Goal: Task Accomplishment & Management: Use online tool/utility

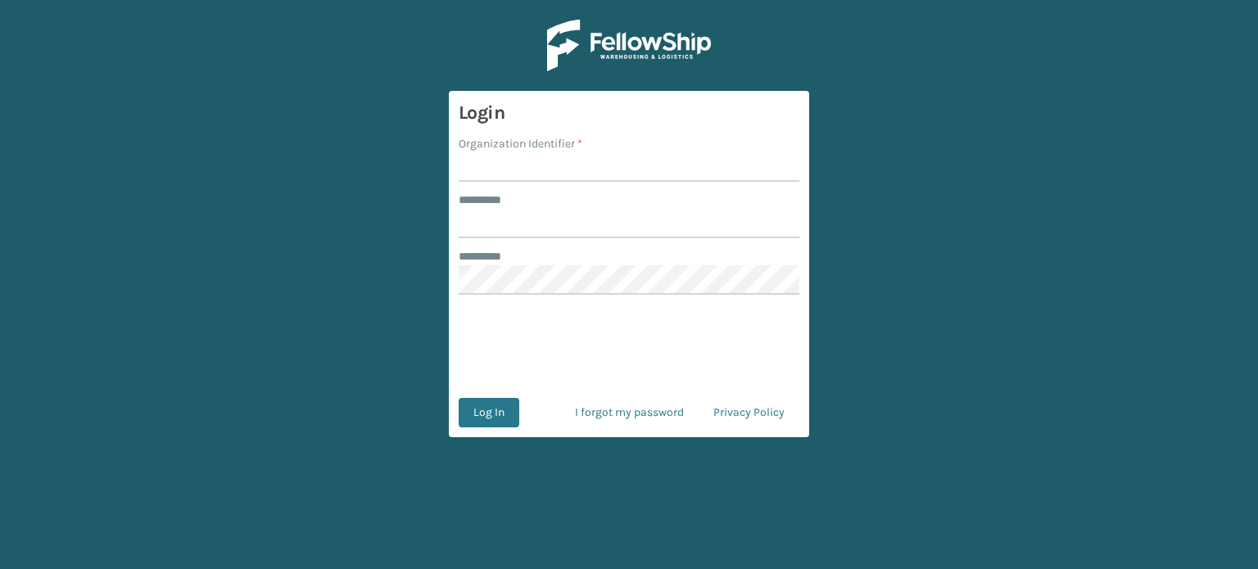
click at [500, 176] on input "Organization Identifier *" at bounding box center [629, 166] width 341 height 29
type input "SuperAdminOrganization"
click at [499, 230] on input "******** *" at bounding box center [629, 223] width 341 height 29
type input "*****"
click at [495, 404] on button "Log In" at bounding box center [489, 412] width 61 height 29
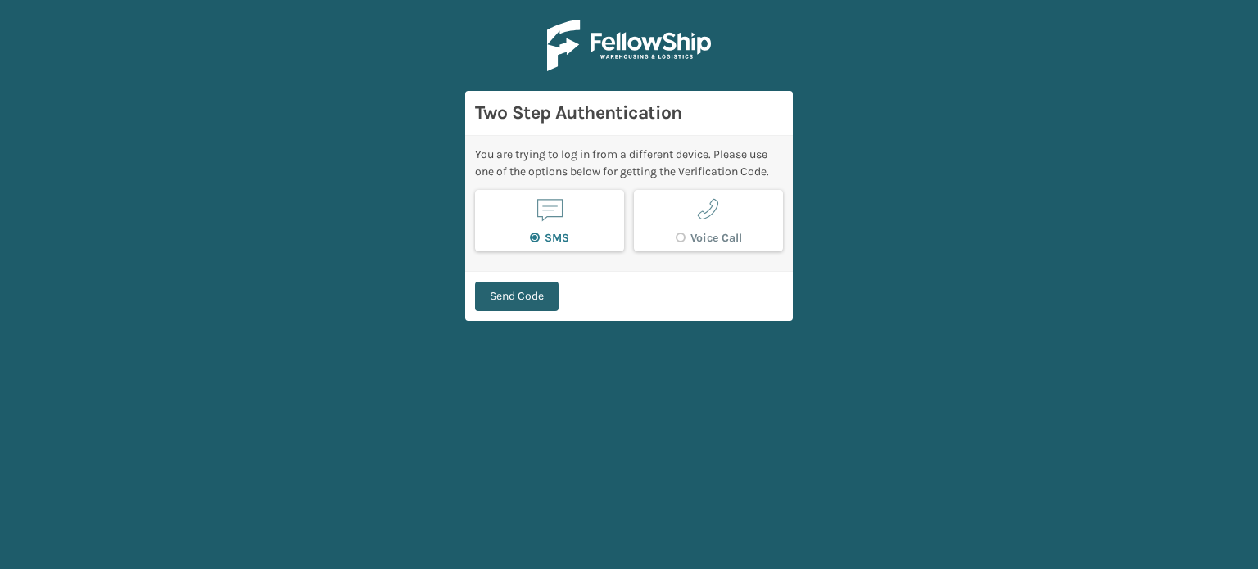
click at [502, 294] on button "Send Code" at bounding box center [517, 296] width 84 height 29
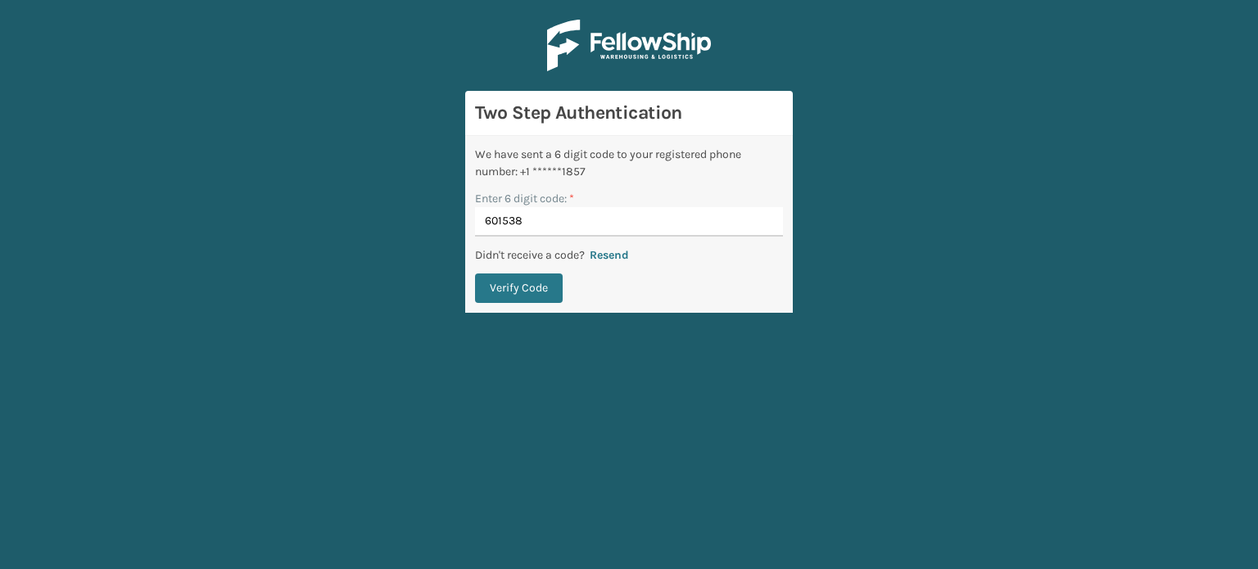
type input "601538"
click at [475, 274] on button "Verify Code" at bounding box center [519, 288] width 88 height 29
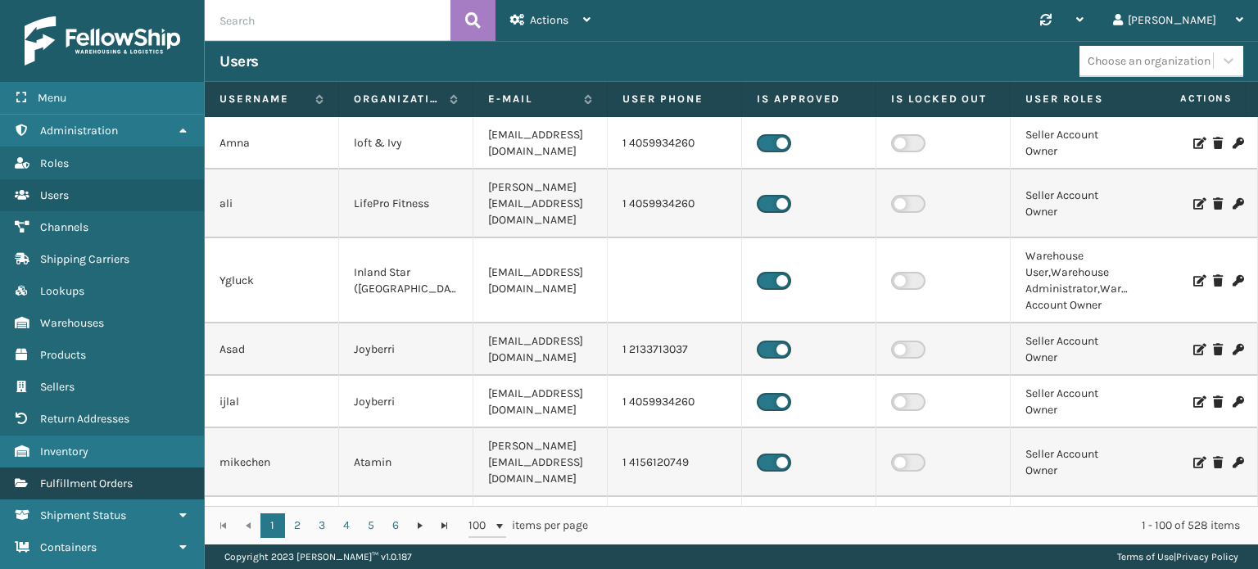
click at [106, 481] on span "Fulfillment Orders" at bounding box center [86, 484] width 93 height 14
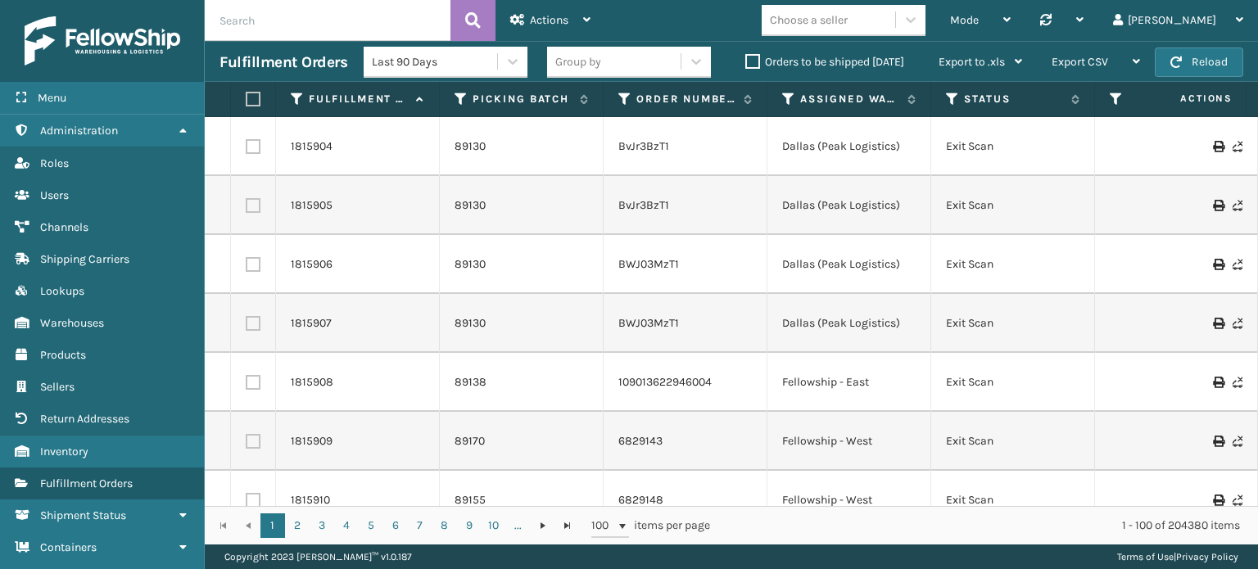
click at [781, 98] on th "Assigned Warehouse" at bounding box center [849, 99] width 164 height 35
drag, startPoint x: 788, startPoint y: 101, endPoint x: 784, endPoint y: 91, distance: 10.6
click at [784, 91] on th "Assigned Warehouse" at bounding box center [849, 99] width 164 height 35
click at [791, 101] on icon at bounding box center [788, 99] width 13 height 15
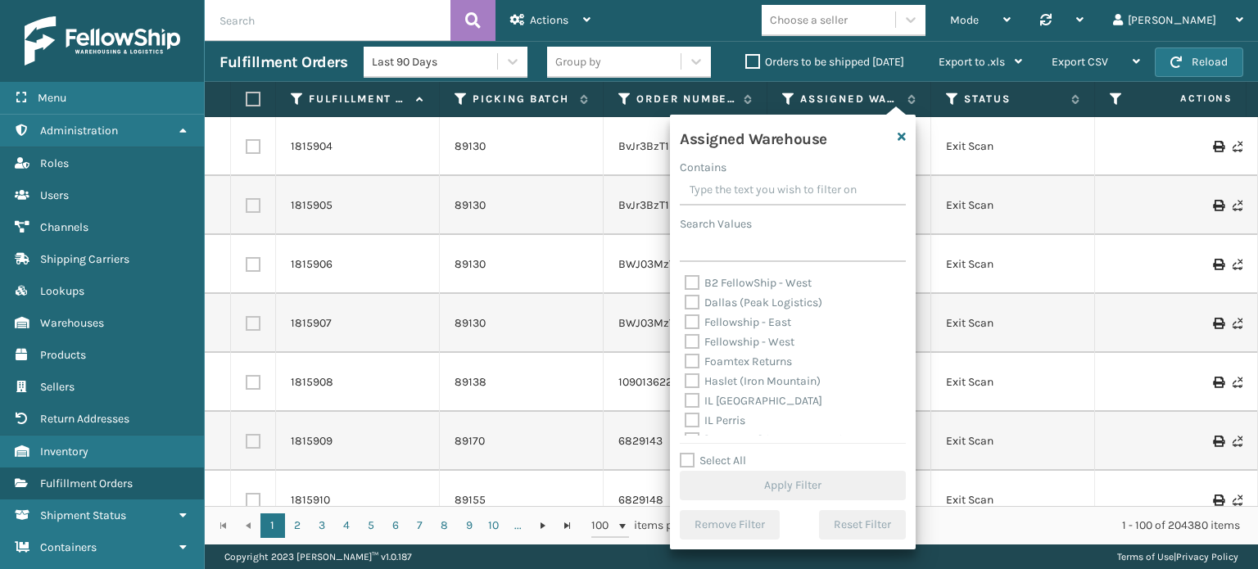
scroll to position [19, 0]
click at [773, 383] on label "Haslet (Iron Mountain)" at bounding box center [753, 380] width 136 height 14
click at [686, 382] on input "Haslet (Iron Mountain)" at bounding box center [685, 376] width 1 height 11
checkbox input "true"
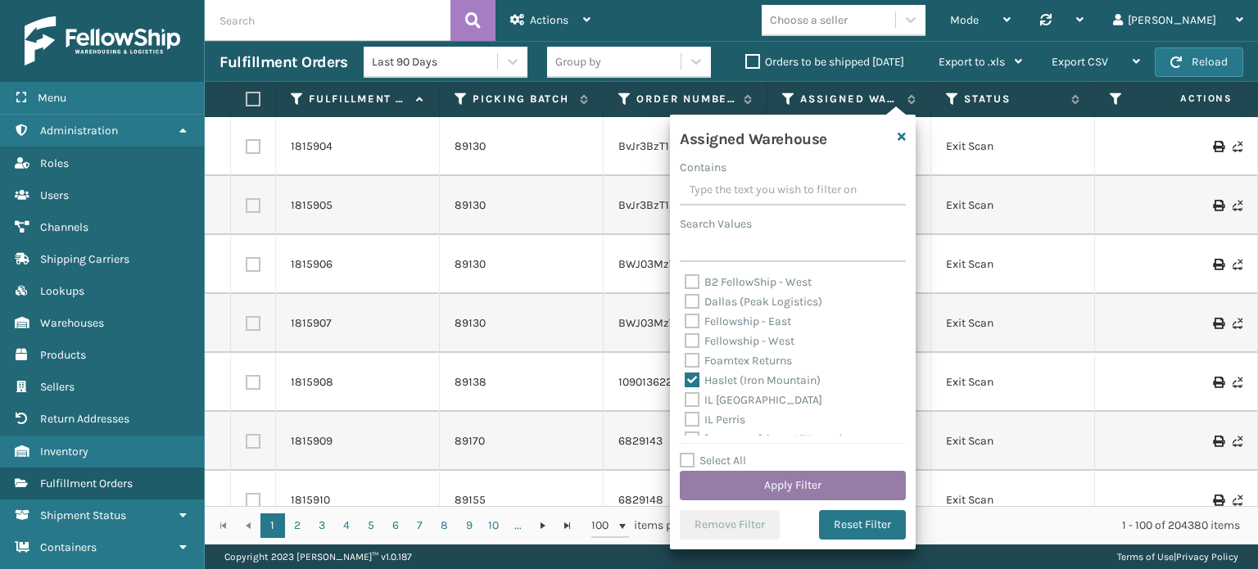
click at [781, 483] on button "Apply Filter" at bounding box center [793, 485] width 226 height 29
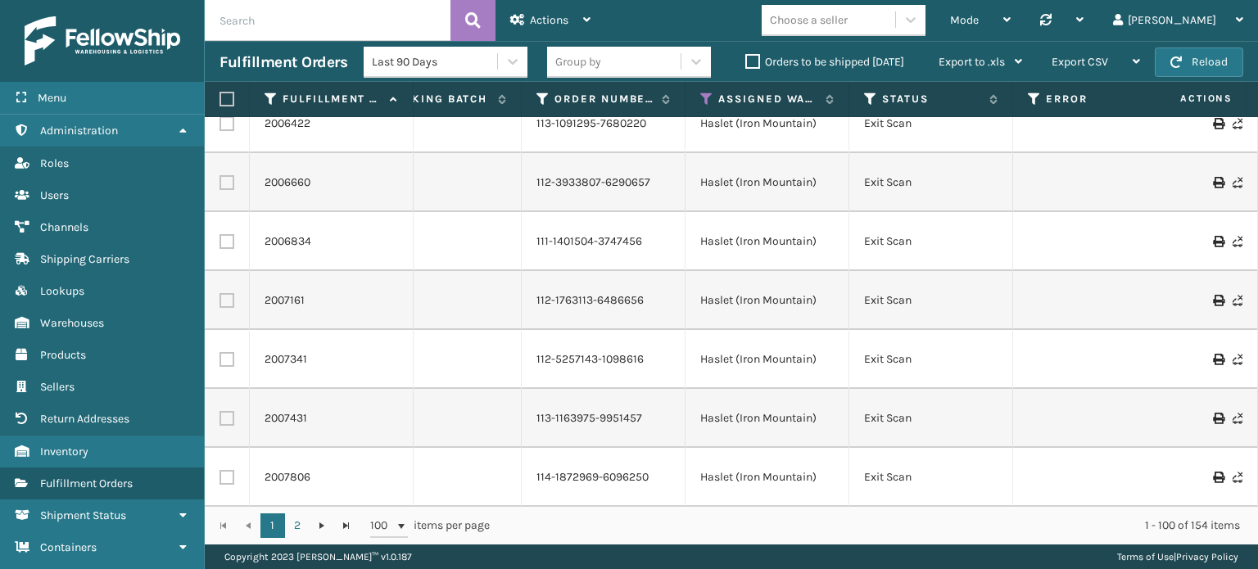
scroll to position [113, 82]
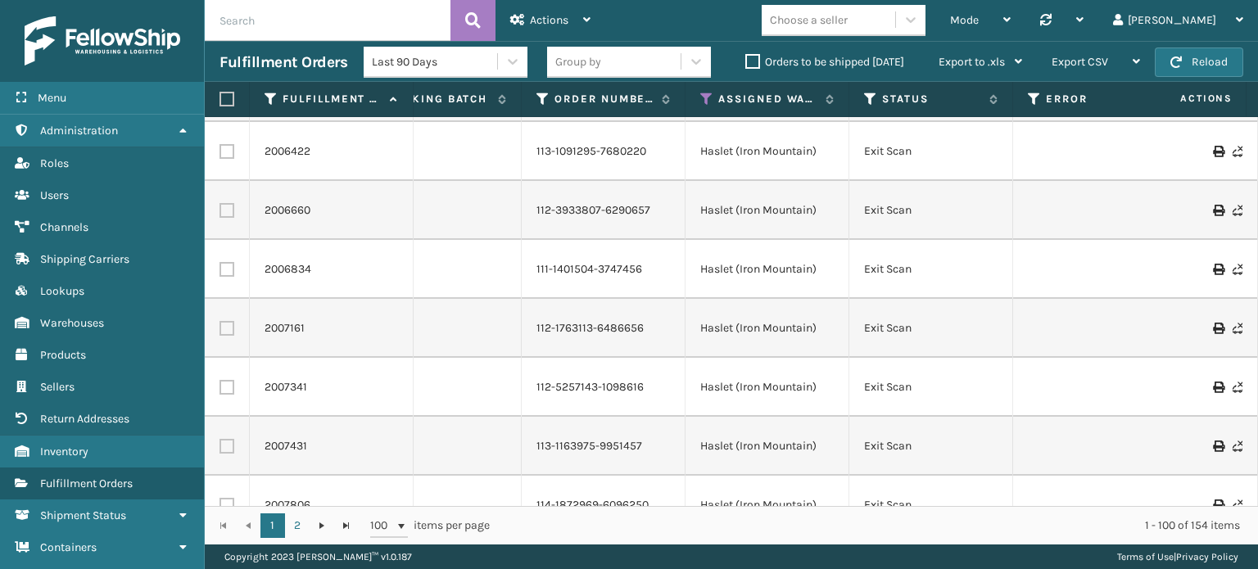
click at [796, 64] on label "Orders to be shipped [DATE]" at bounding box center [824, 62] width 159 height 14
click at [746, 63] on input "Orders to be shipped [DATE]" at bounding box center [745, 57] width 1 height 11
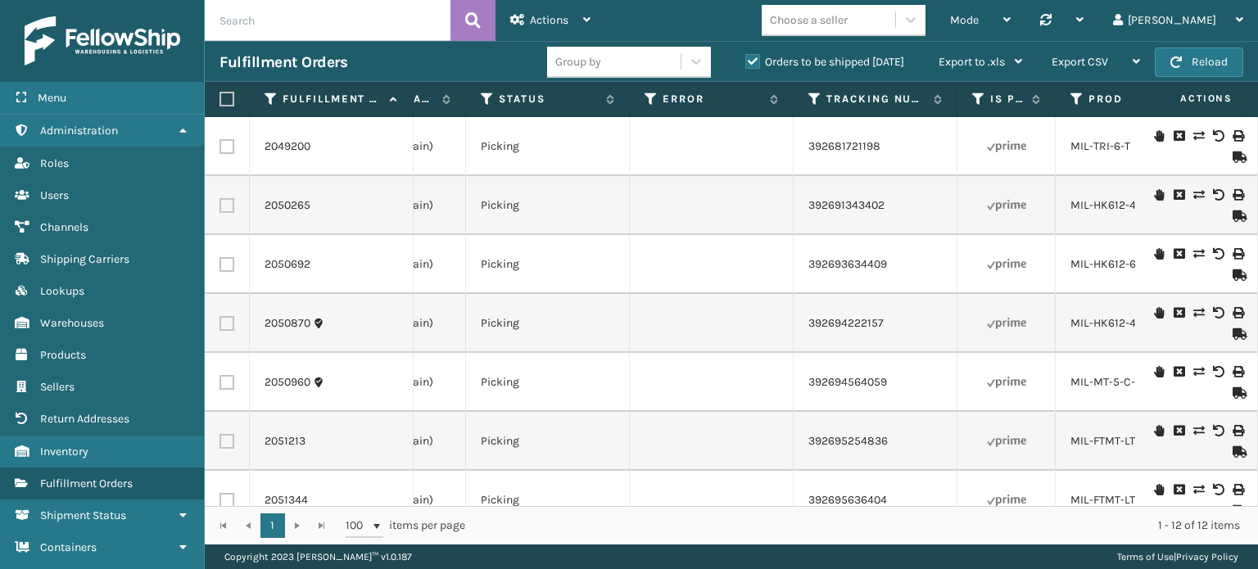
scroll to position [0, 708]
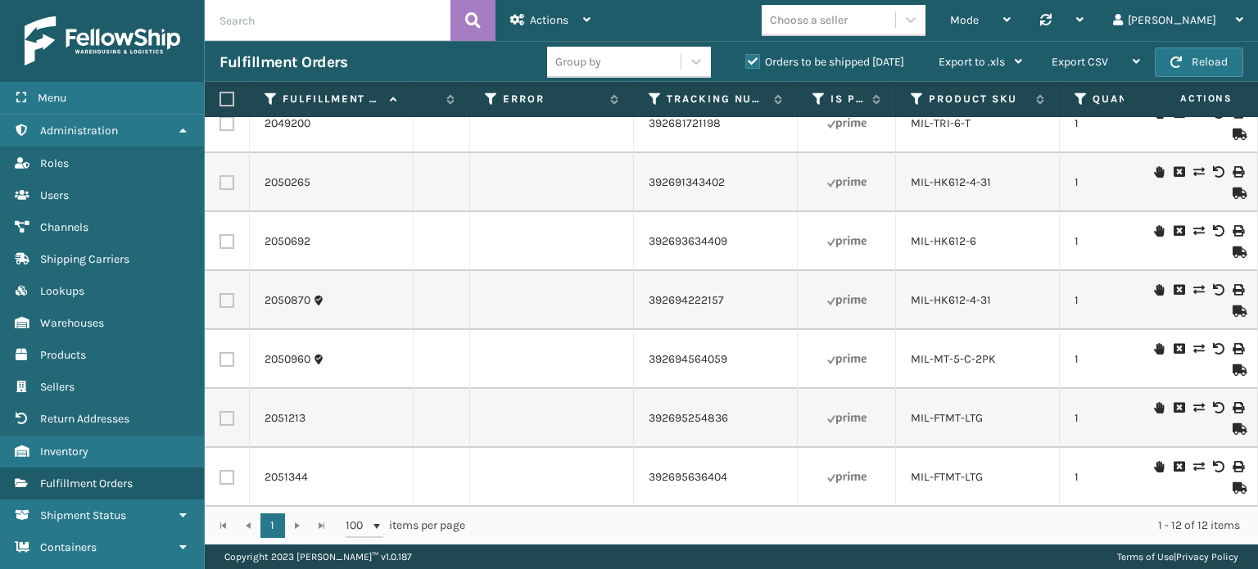
drag, startPoint x: 865, startPoint y: 250, endPoint x: 797, endPoint y: 532, distance: 289.8
click at [797, 532] on div "1 - 12 of 12 items" at bounding box center [864, 526] width 752 height 16
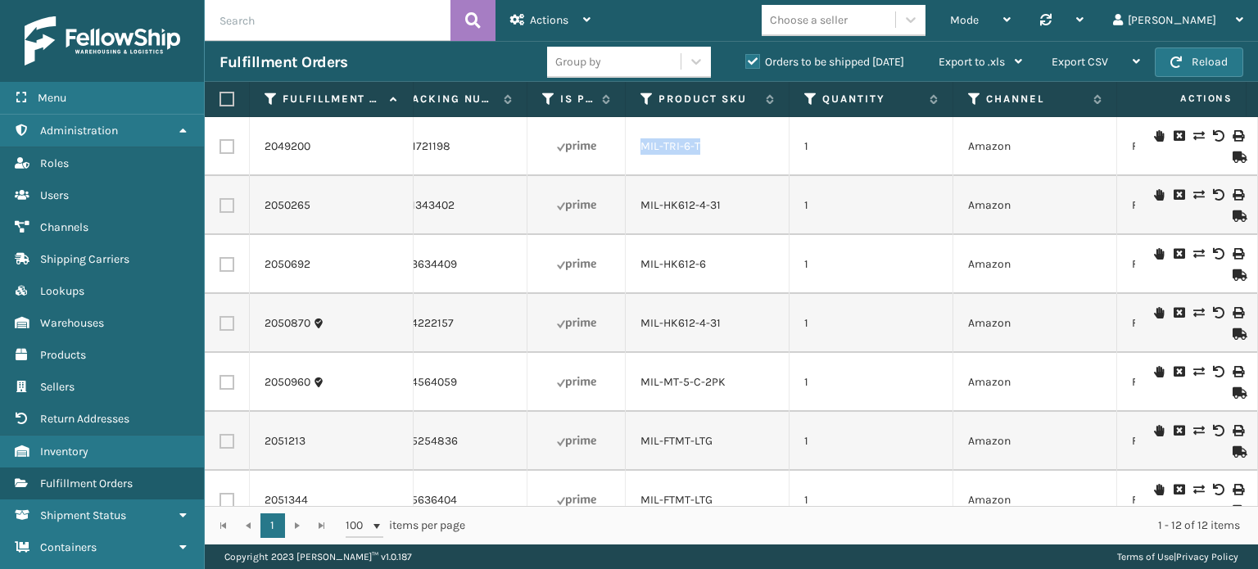
drag, startPoint x: 640, startPoint y: 157, endPoint x: 713, endPoint y: 170, distance: 74.7
click at [713, 170] on td "MIL-TRI-6-T" at bounding box center [708, 146] width 164 height 59
copy link "MIL-TRI-6-T"
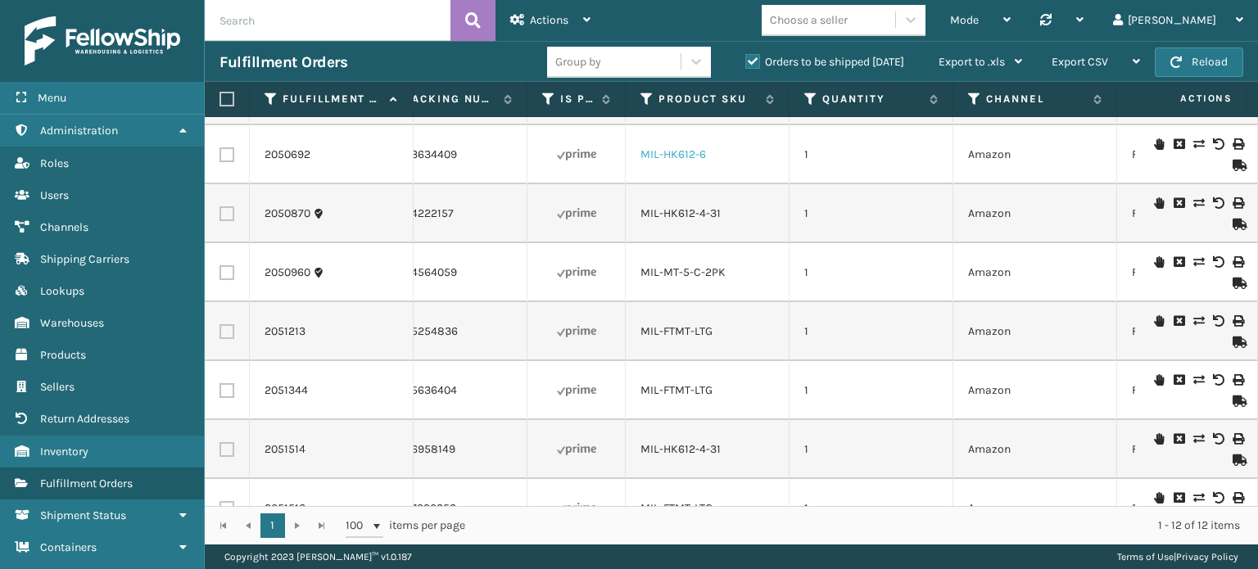
scroll to position [0, 895]
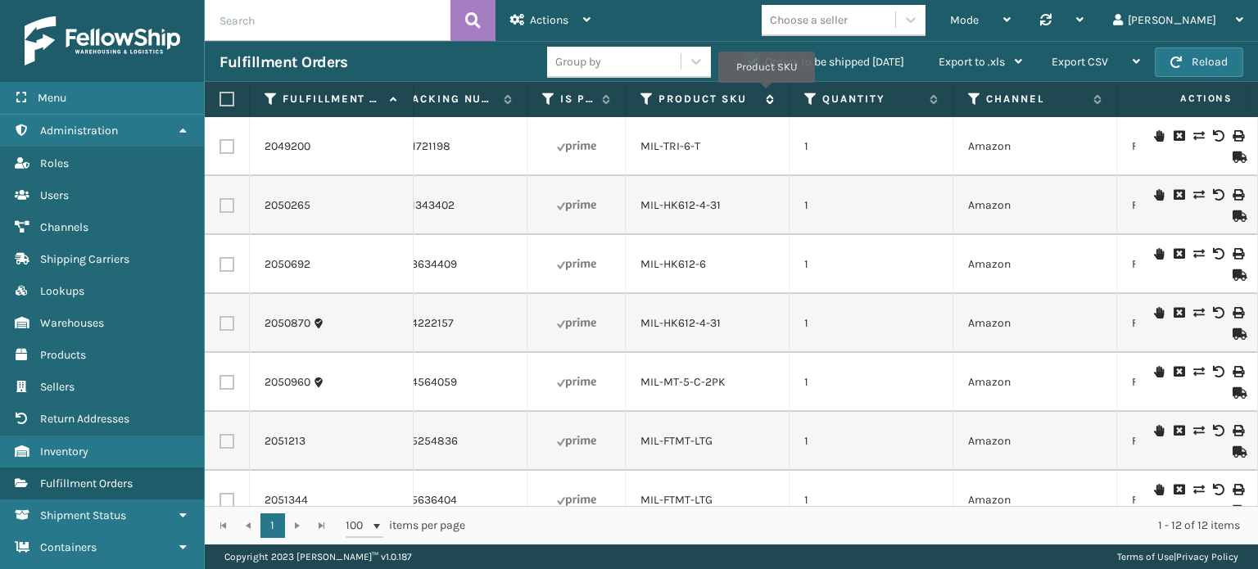
click at [767, 94] on icon at bounding box center [767, 99] width 13 height 10
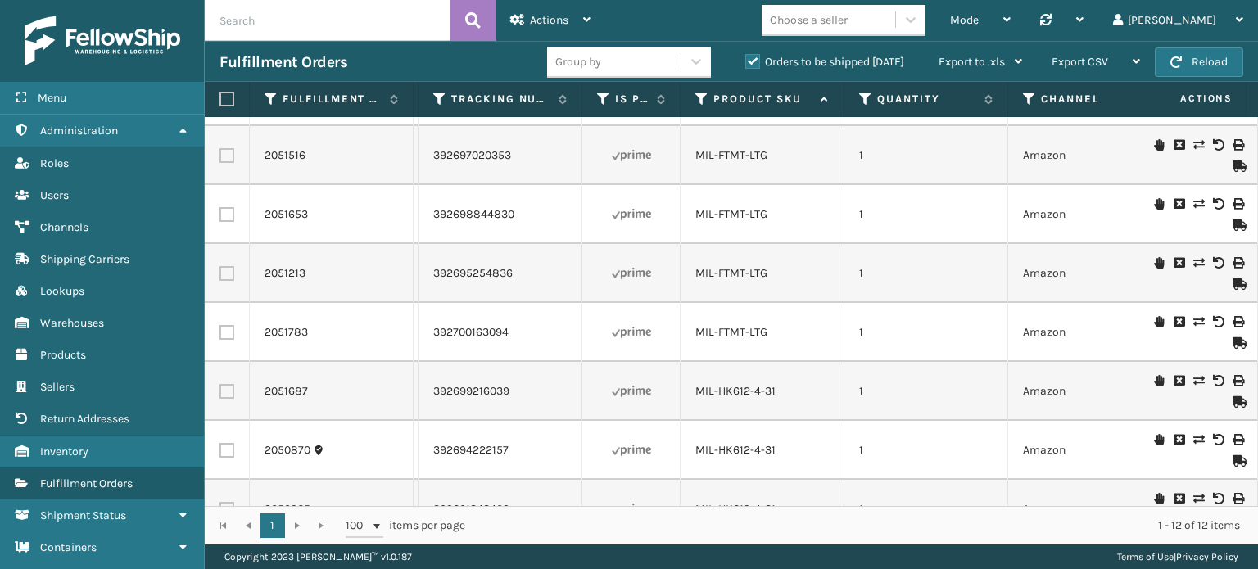
scroll to position [0, 840]
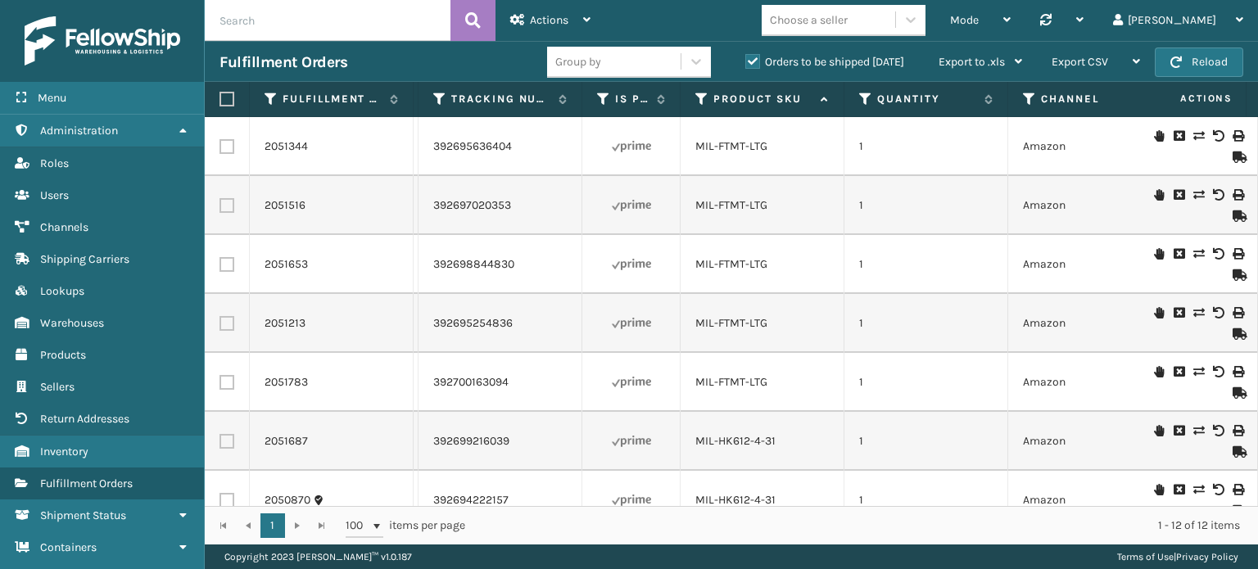
click at [701, 272] on td "MIL-FTMT-LTG" at bounding box center [763, 264] width 164 height 59
click at [685, 276] on td "MIL-FTMT-LTG" at bounding box center [763, 264] width 164 height 59
drag, startPoint x: 685, startPoint y: 275, endPoint x: 795, endPoint y: 260, distance: 111.5
click at [795, 260] on td "MIL-FTMT-LTG" at bounding box center [763, 264] width 164 height 59
copy link "MIL-FTMT-LTG"
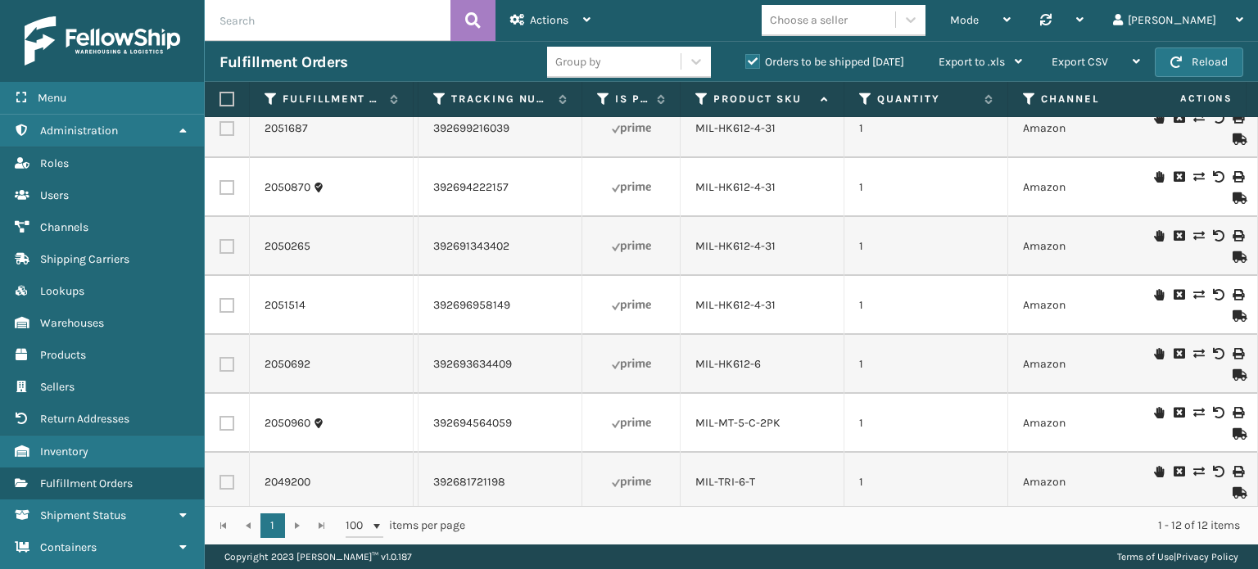
scroll to position [330, 840]
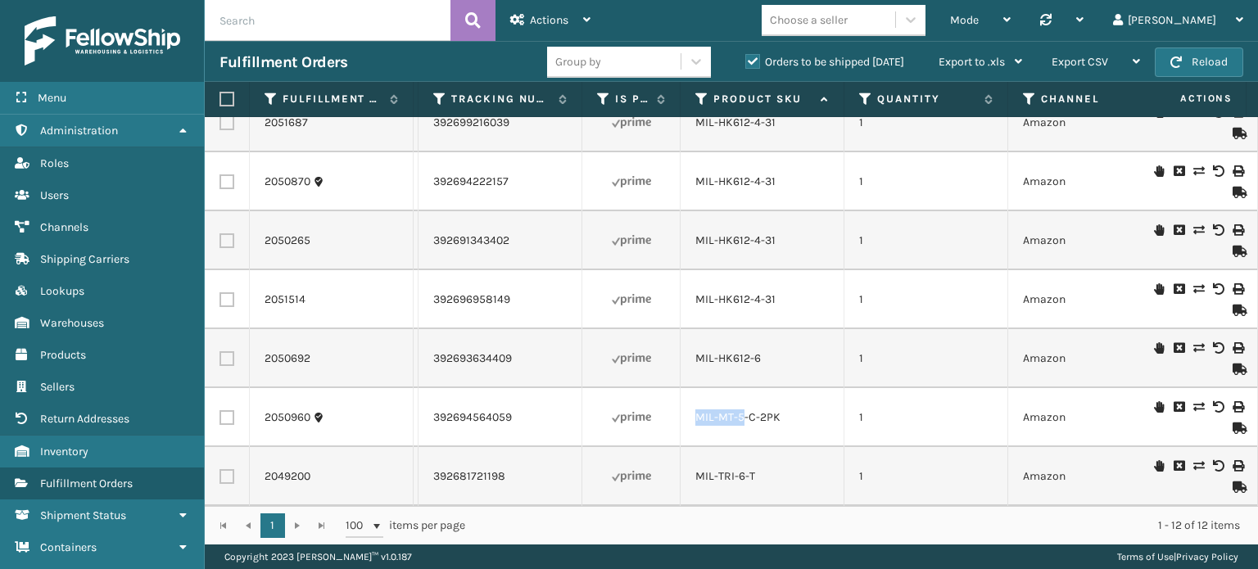
drag, startPoint x: 698, startPoint y: 414, endPoint x: 754, endPoint y: 414, distance: 56.5
click at [754, 414] on td "MIL-MT-5-C-2PK" at bounding box center [763, 417] width 164 height 59
click at [722, 414] on td "MIL-MT-5-C-2PK" at bounding box center [763, 417] width 164 height 59
drag, startPoint x: 691, startPoint y: 410, endPoint x: 782, endPoint y: 406, distance: 91.0
click at [782, 406] on td "MIL-MT-5-C-2PK" at bounding box center [763, 417] width 164 height 59
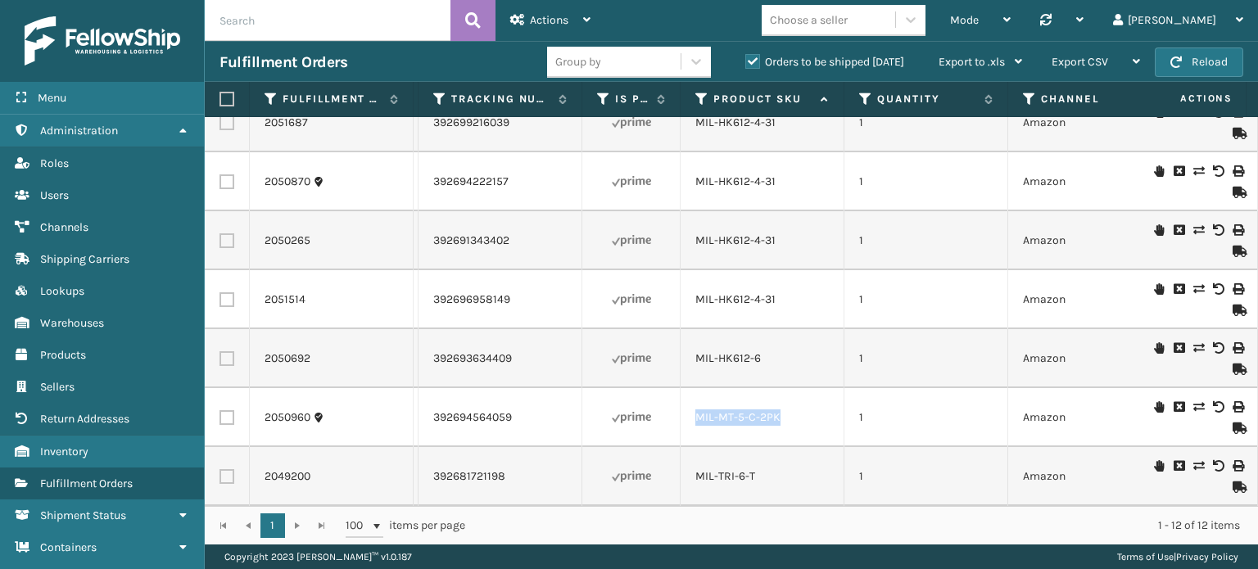
copy link "MIL-MT-5-C-2PK"
